Goal: Task Accomplishment & Management: Manage account settings

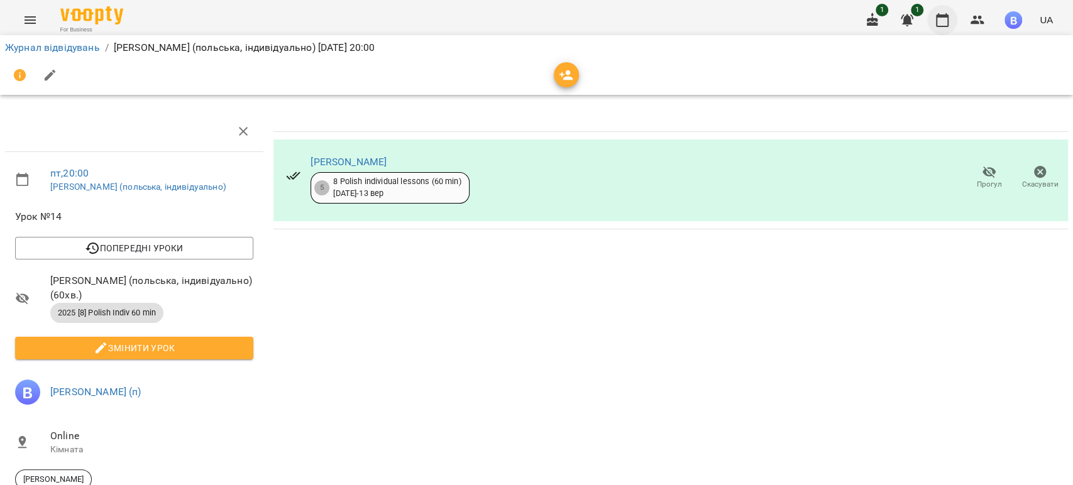
click at [940, 22] on icon "button" at bounding box center [941, 20] width 15 height 15
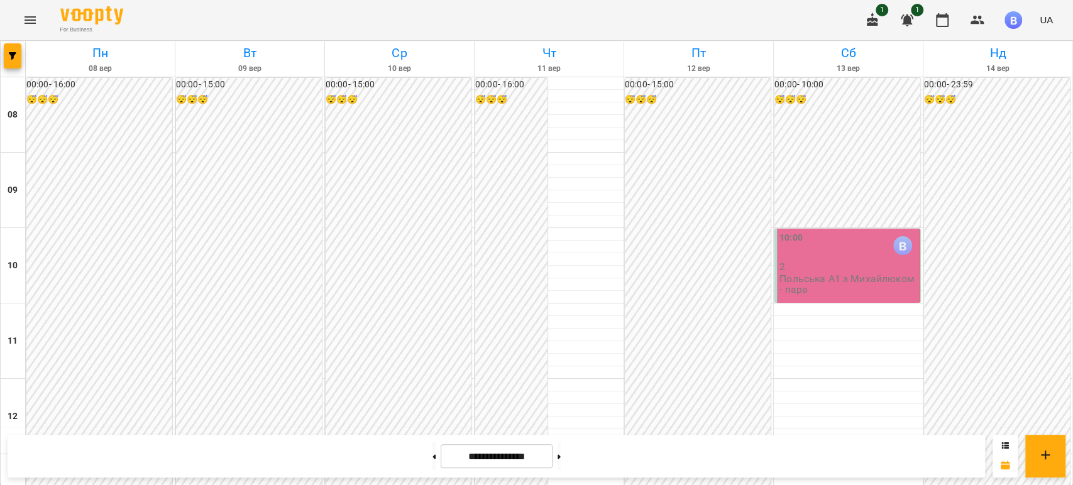
click at [818, 293] on p "Польська А1 з Михайлюком - пара" at bounding box center [848, 284] width 138 height 22
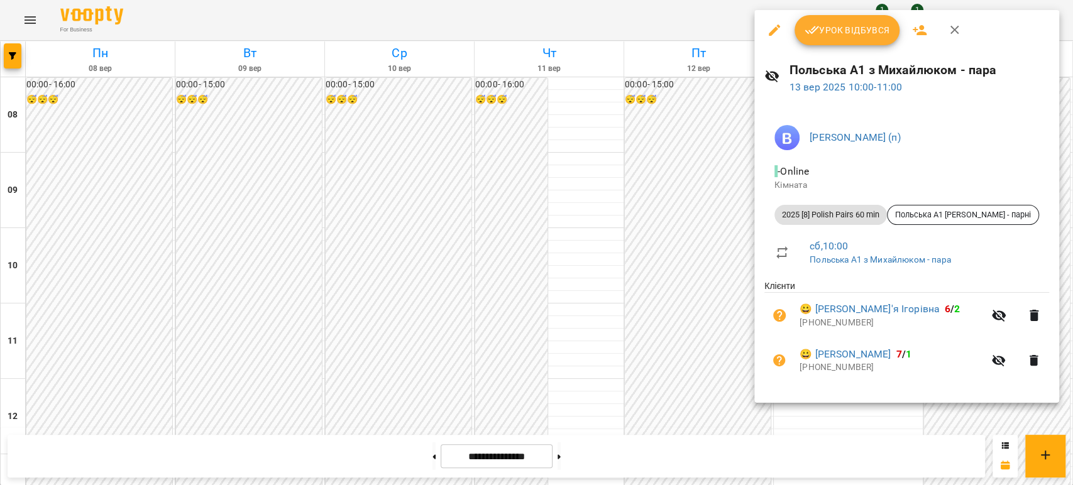
click at [840, 36] on span "Урок відбувся" at bounding box center [846, 30] width 85 height 15
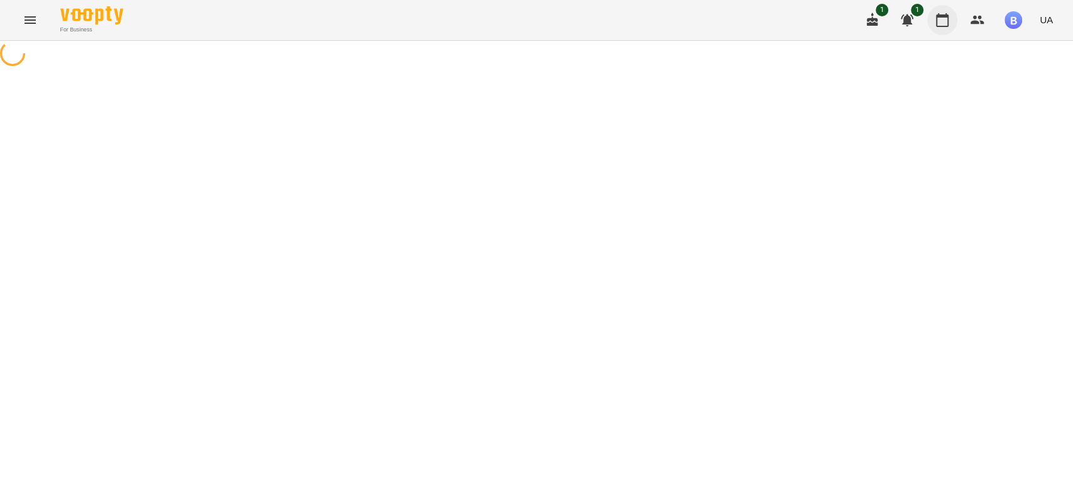
click at [942, 21] on icon "button" at bounding box center [941, 20] width 15 height 15
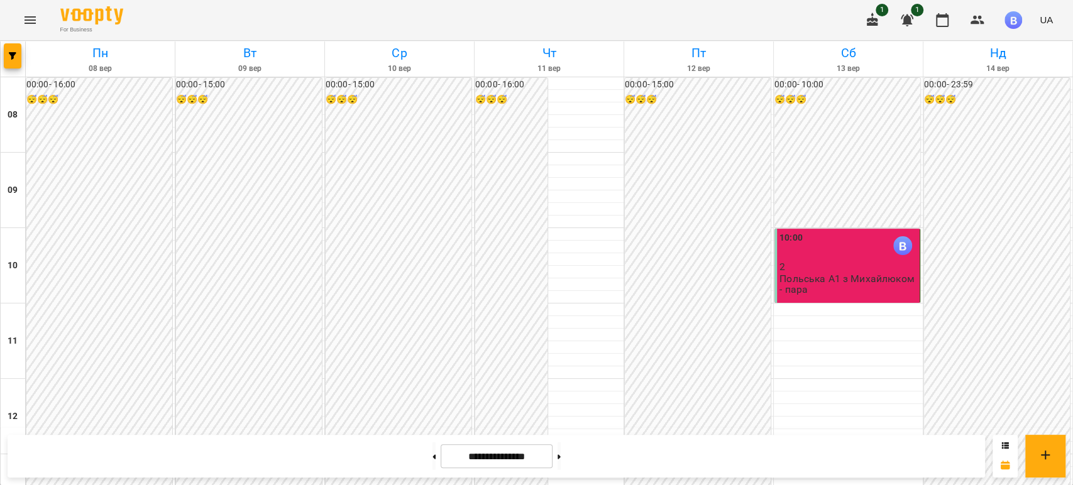
scroll to position [698, 0]
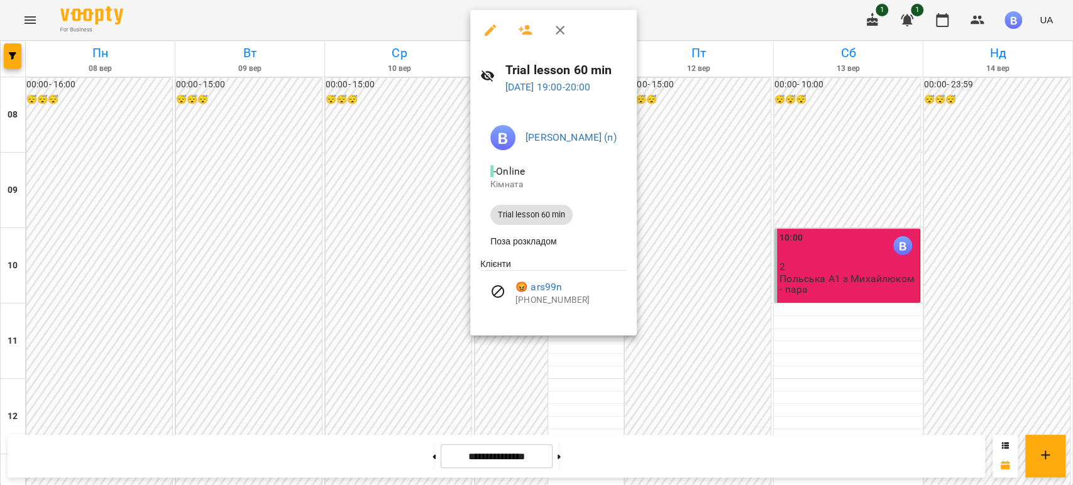
click at [888, 345] on div at bounding box center [536, 242] width 1073 height 485
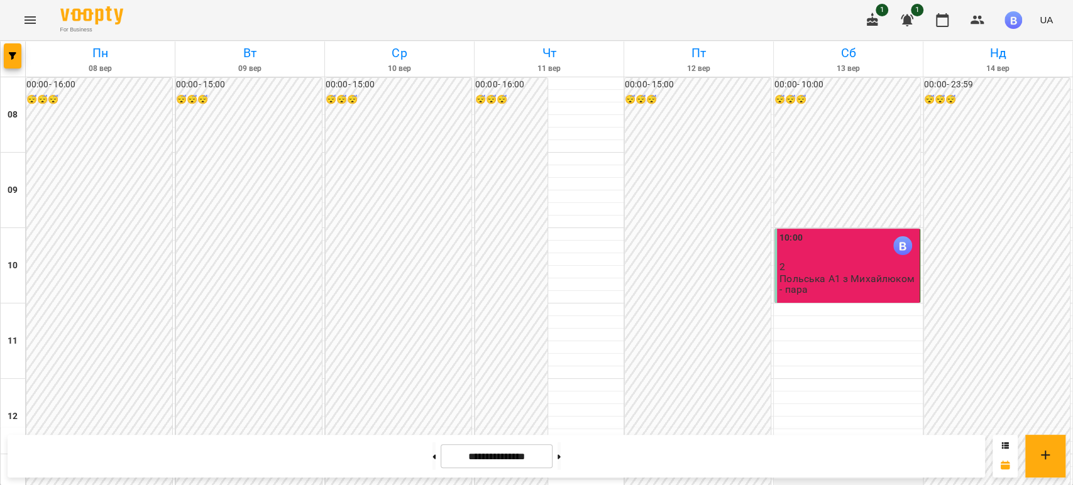
scroll to position [779, 0]
